Goal: Task Accomplishment & Management: Use online tool/utility

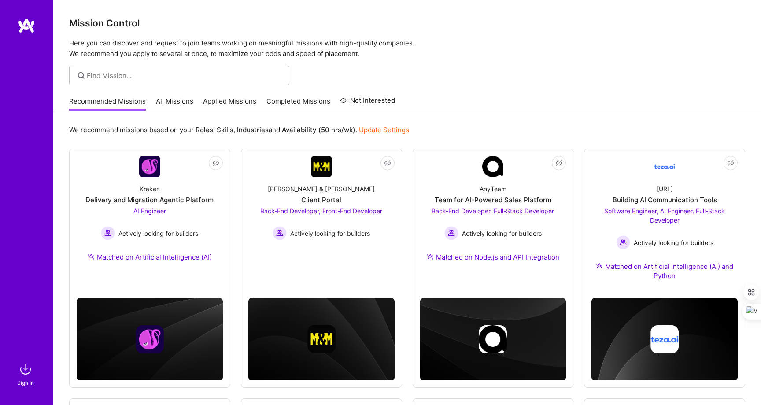
scroll to position [24, 0]
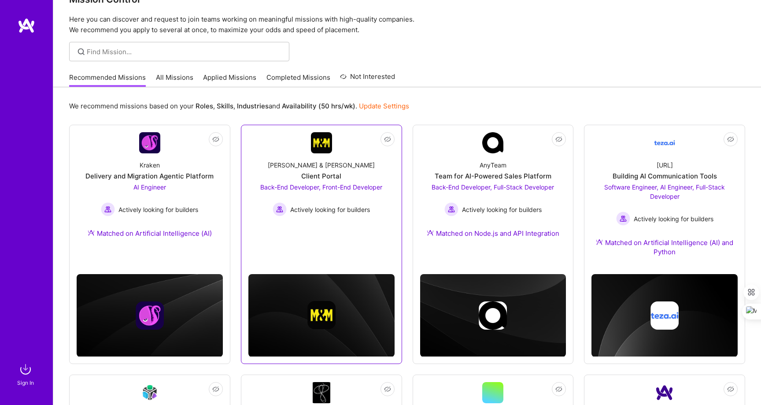
click at [336, 169] on div "[PERSON_NAME] & [PERSON_NAME]" at bounding box center [321, 164] width 107 height 9
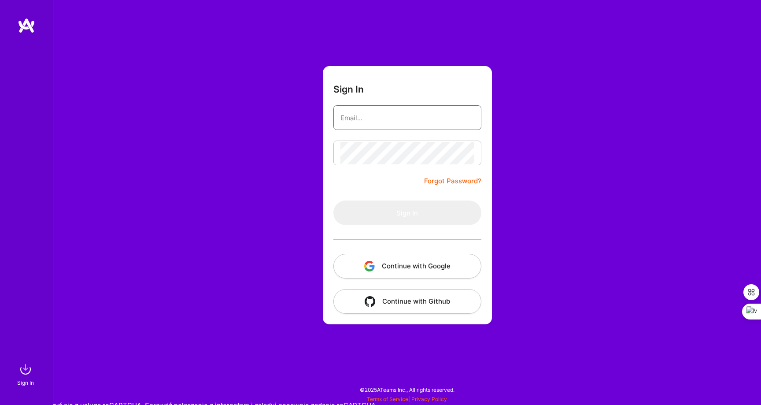
type input "[EMAIL_ADDRESS][DOMAIN_NAME]"
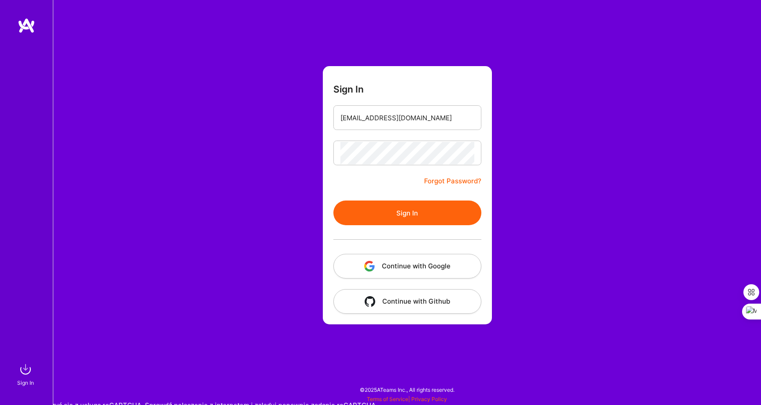
click at [380, 258] on button "Continue with Google" at bounding box center [407, 266] width 148 height 25
click at [406, 214] on button "Sign In" at bounding box center [407, 212] width 148 height 25
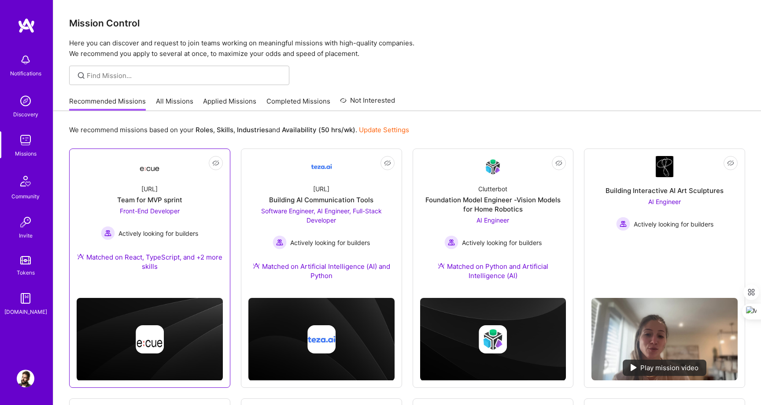
click at [179, 195] on div "Team for MVP sprint" at bounding box center [149, 199] width 65 height 9
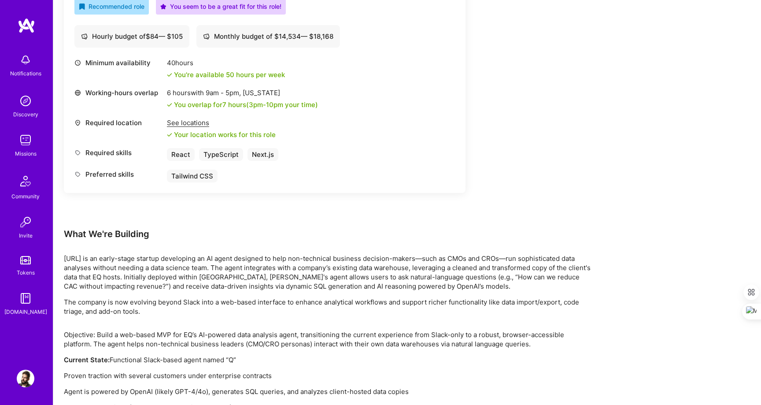
scroll to position [502, 0]
